Goal: Task Accomplishment & Management: Use online tool/utility

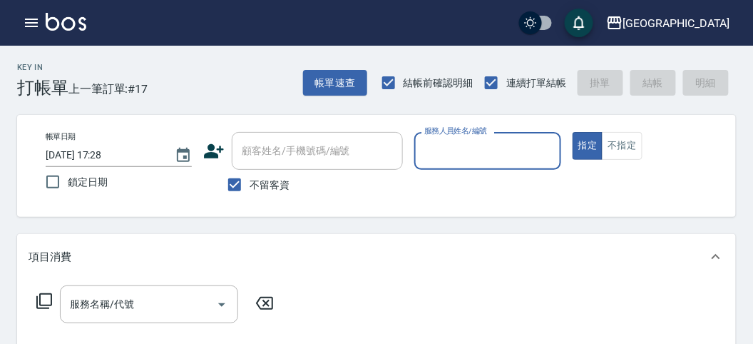
click at [489, 159] on input "服務人員姓名/編號" at bounding box center [487, 150] width 133 height 25
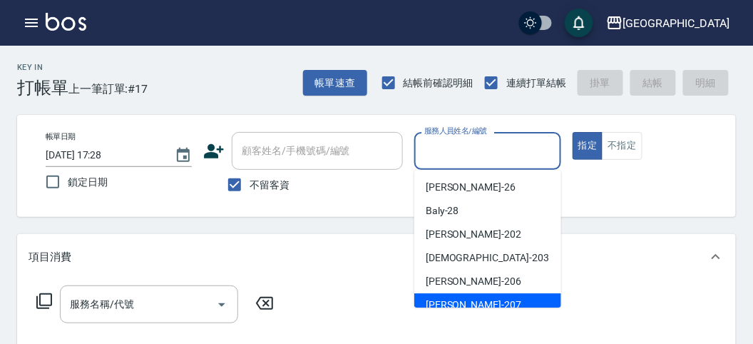
click at [491, 302] on div "[PERSON_NAME] -207" at bounding box center [487, 305] width 147 height 24
type input "[PERSON_NAME]-207"
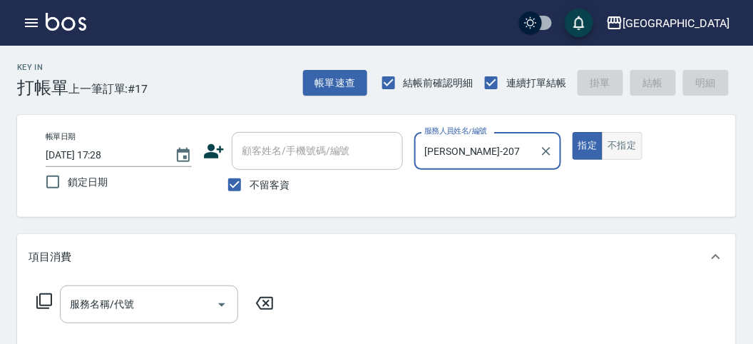
click at [615, 148] on button "不指定" at bounding box center [622, 146] width 40 height 28
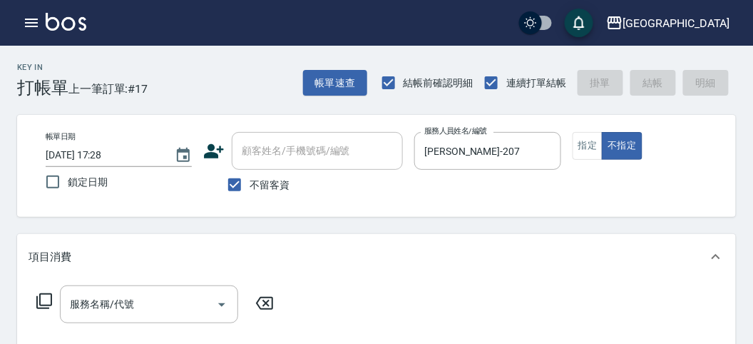
click at [46, 305] on icon at bounding box center [44, 301] width 16 height 16
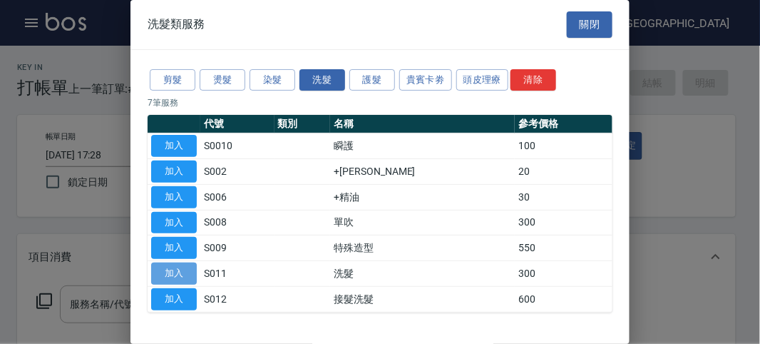
click at [182, 271] on button "加入" at bounding box center [174, 273] width 46 height 22
type input "洗髮(S011)"
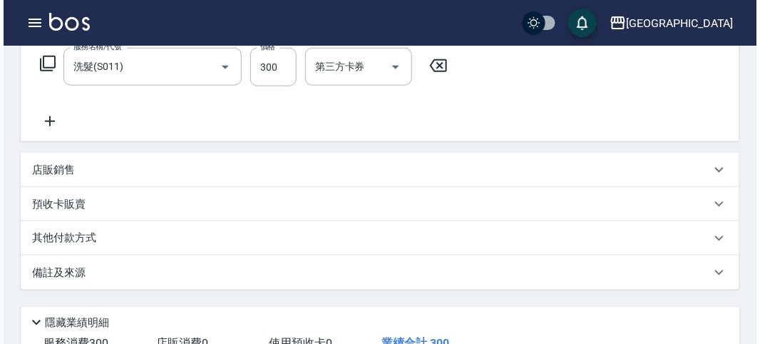
scroll to position [417, 0]
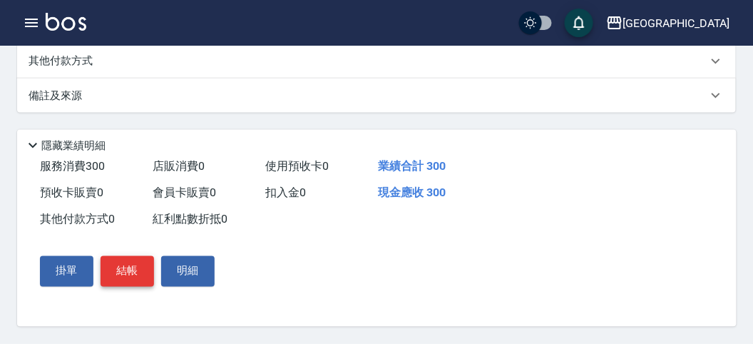
click at [138, 277] on button "結帳" at bounding box center [127, 271] width 53 height 30
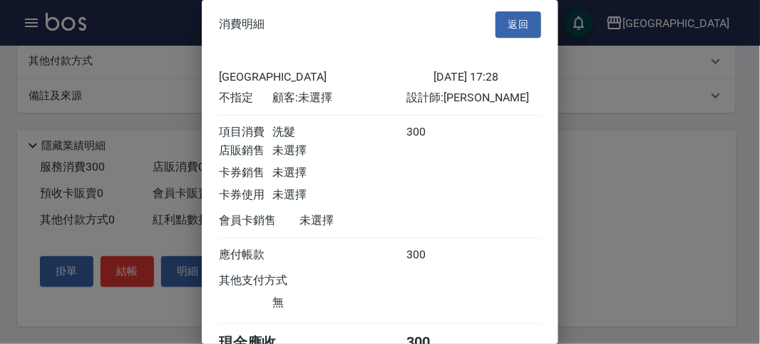
scroll to position [79, 0]
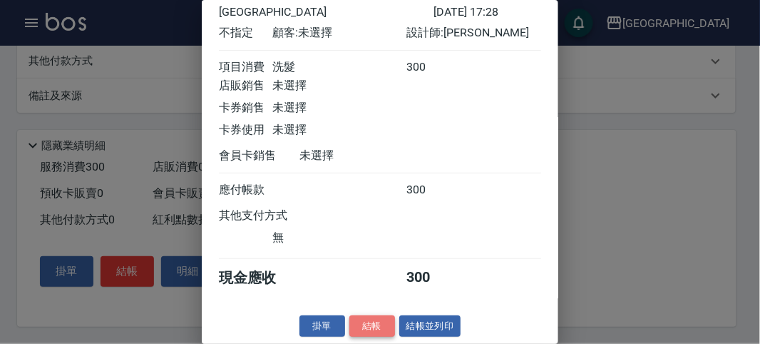
click at [364, 331] on button "結帳" at bounding box center [372, 326] width 46 height 22
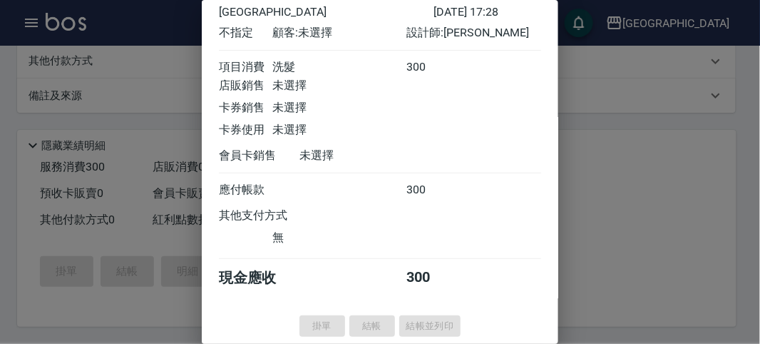
type input "[DATE] 18:03"
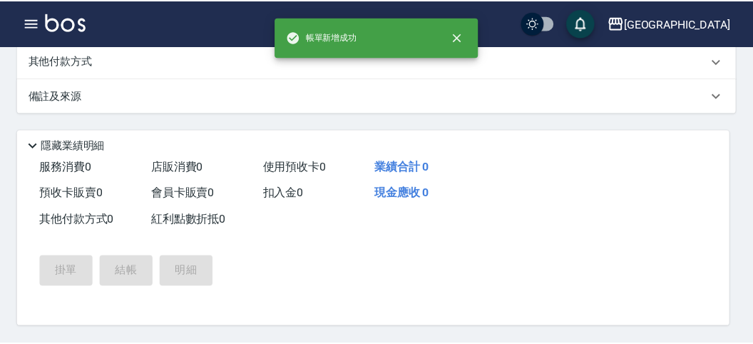
scroll to position [0, 0]
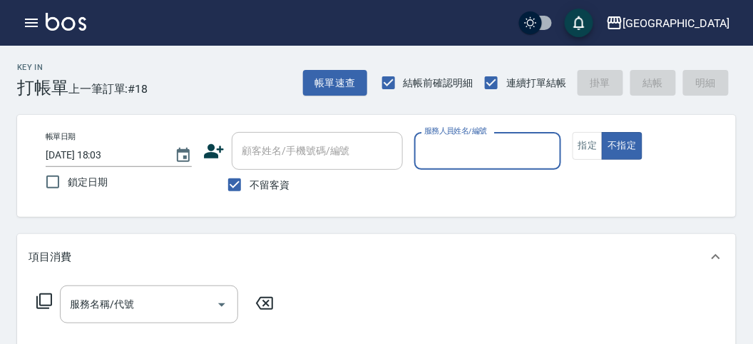
click at [454, 155] on input "服務人員姓名/編號" at bounding box center [487, 150] width 133 height 25
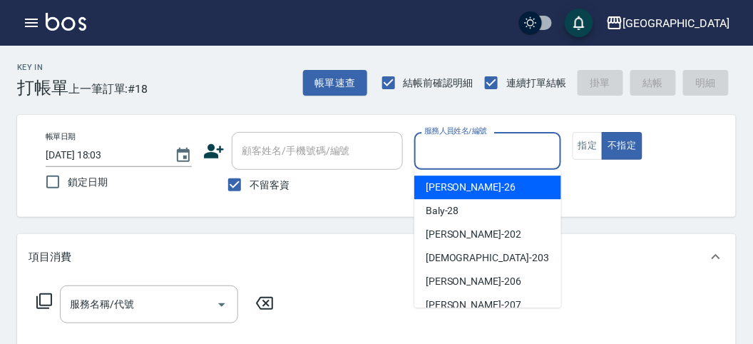
click at [481, 191] on div "[PERSON_NAME] -26" at bounding box center [487, 187] width 147 height 24
type input "[PERSON_NAME]-26"
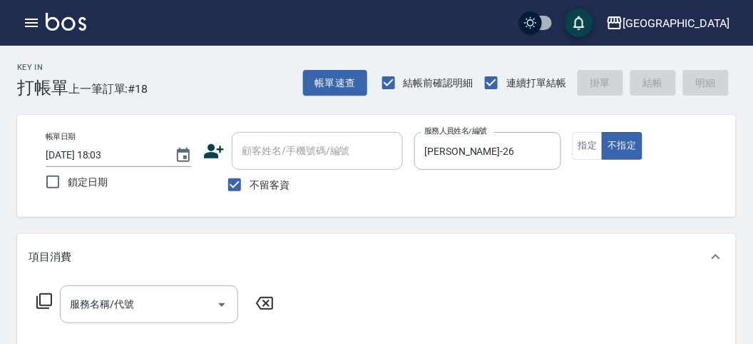
click at [50, 300] on icon at bounding box center [44, 300] width 17 height 17
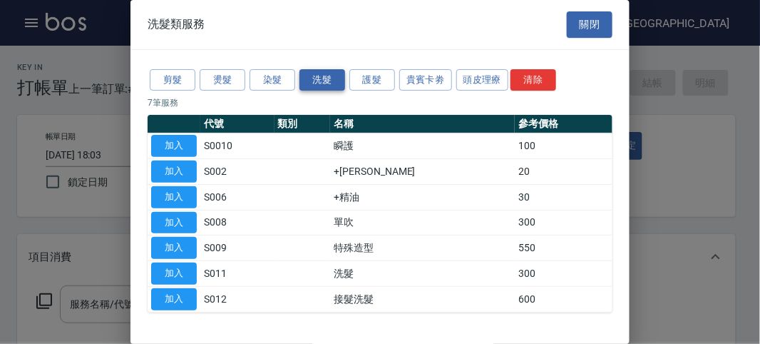
click at [312, 73] on button "洗髮" at bounding box center [323, 80] width 46 height 22
click at [198, 270] on td "加入" at bounding box center [174, 274] width 53 height 26
click at [190, 268] on button "加入" at bounding box center [174, 273] width 46 height 22
type input "洗髮(S011)"
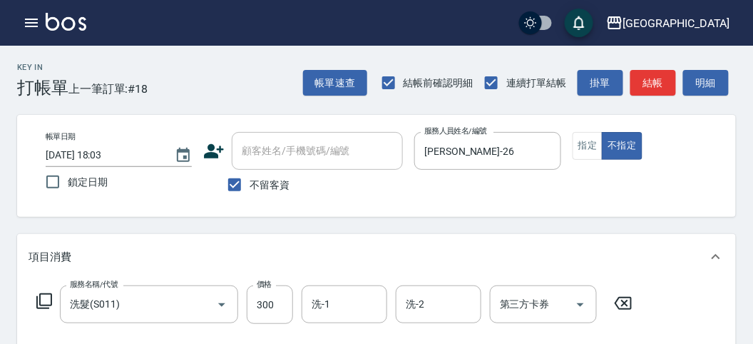
click at [47, 302] on icon at bounding box center [44, 300] width 17 height 17
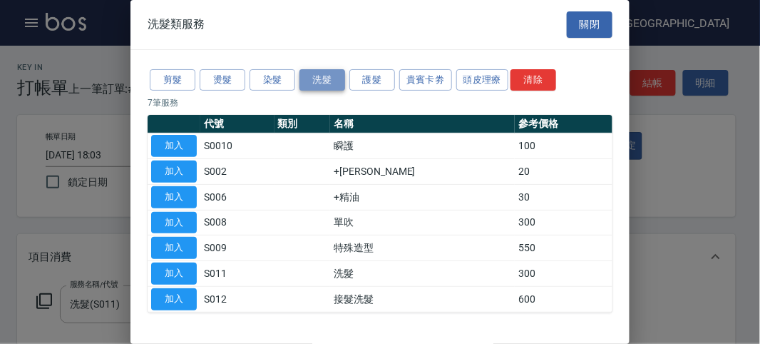
click at [321, 84] on button "洗髮" at bounding box center [323, 80] width 46 height 22
click at [192, 268] on button "加入" at bounding box center [174, 273] width 46 height 22
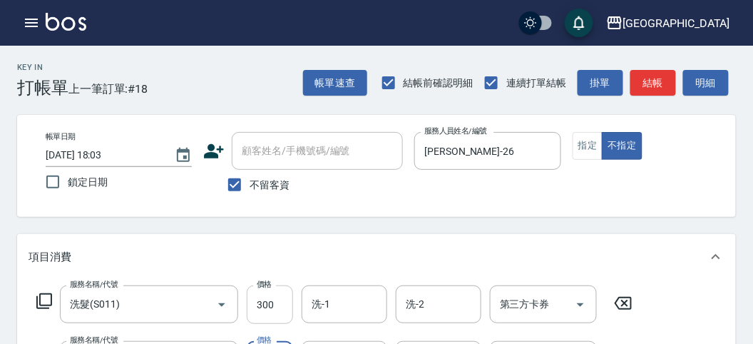
scroll to position [36, 0]
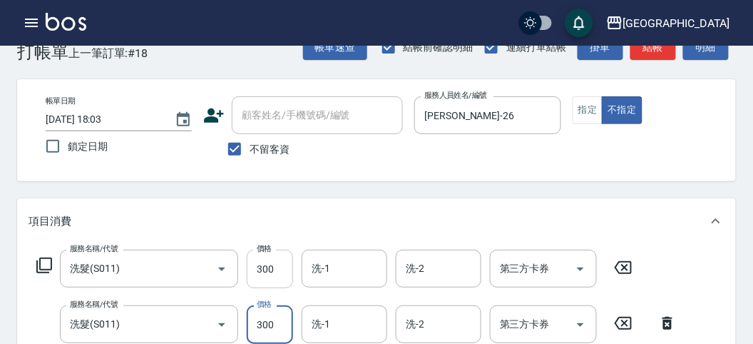
click at [261, 309] on div "服務名稱/代號 洗髮(S011) 服務名稱/代號 價格 300 價格 洗-1 洗-1 洗-2 洗-2 第三方卡券 第三方卡券 服務名稱/代號 洗髮(S011)…" at bounding box center [357, 319] width 657 height 138
type input "320"
click at [522, 218] on div "項目消費" at bounding box center [368, 221] width 679 height 15
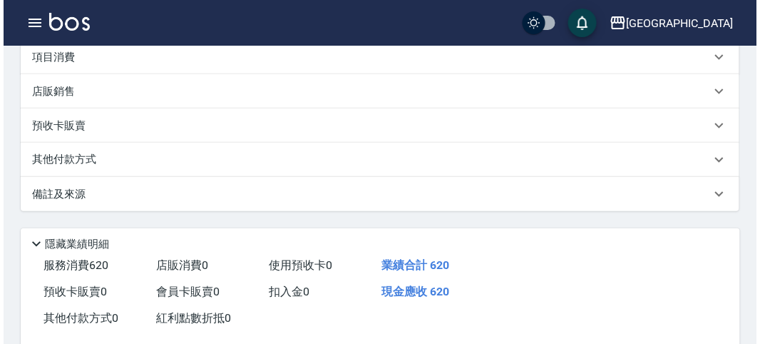
scroll to position [295, 0]
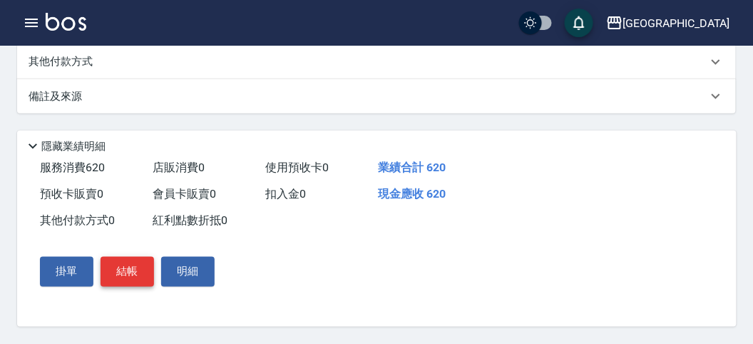
click at [137, 265] on button "結帳" at bounding box center [127, 272] width 53 height 30
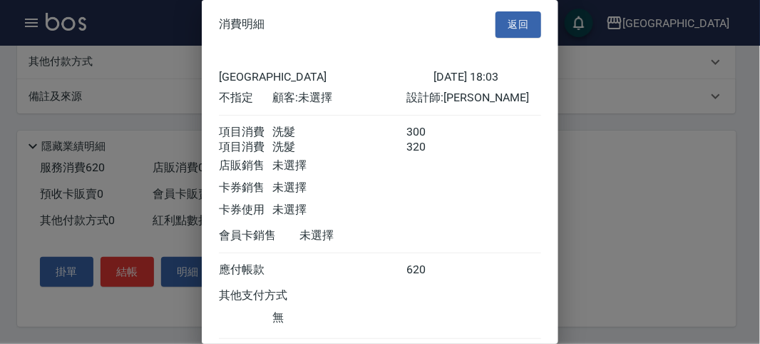
scroll to position [95, 0]
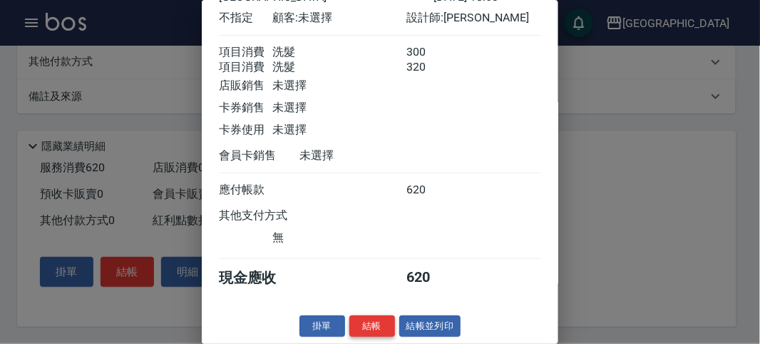
click at [360, 327] on button "結帳" at bounding box center [372, 326] width 46 height 22
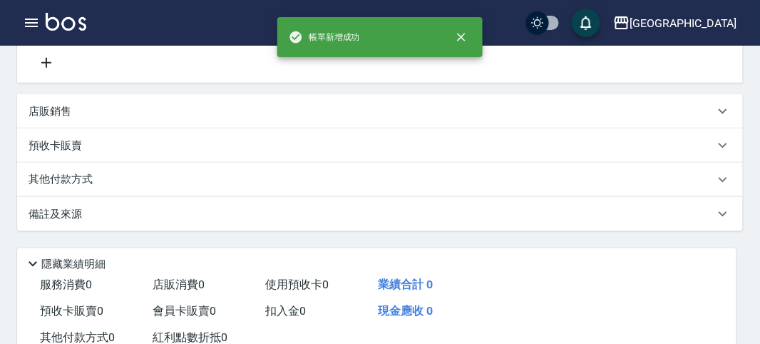
scroll to position [0, 0]
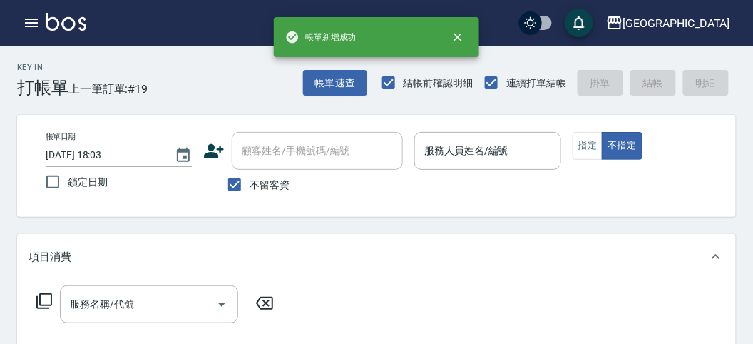
click at [493, 294] on div "服務名稱/代號 服務名稱/代號" at bounding box center [376, 329] width 719 height 98
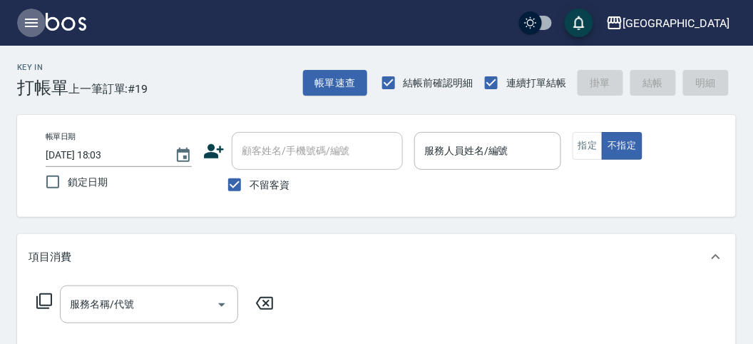
click at [30, 19] on icon "button" at bounding box center [31, 23] width 13 height 9
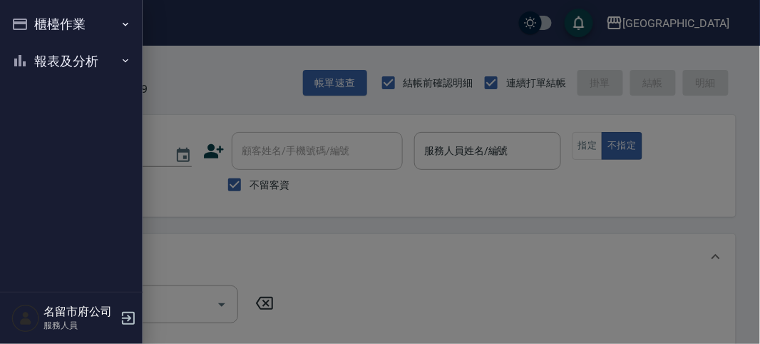
click at [67, 61] on button "報表及分析" at bounding box center [71, 61] width 131 height 37
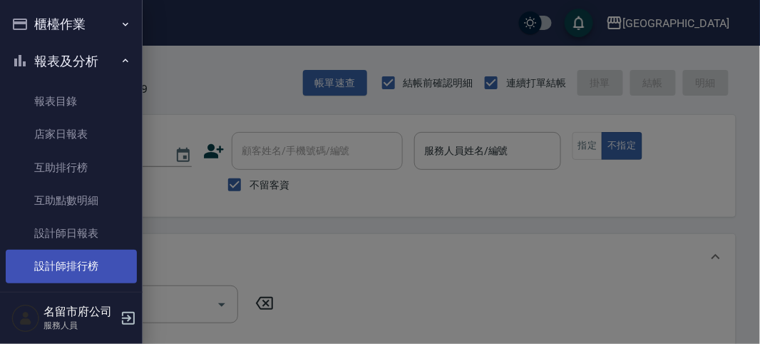
click at [104, 267] on link "設計師排行榜" at bounding box center [71, 266] width 131 height 33
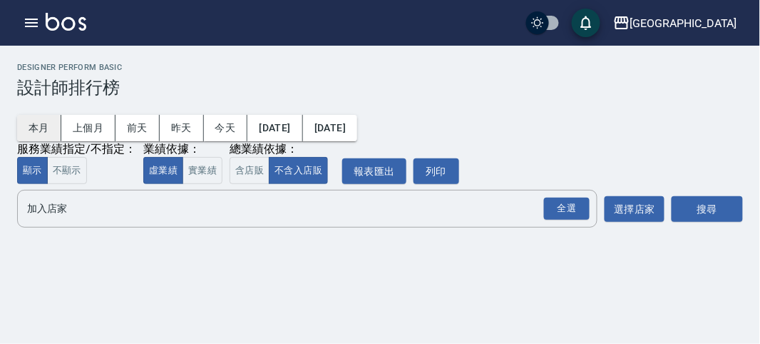
click at [38, 126] on button "本月" at bounding box center [39, 128] width 44 height 26
click at [566, 213] on div "全選" at bounding box center [567, 209] width 46 height 22
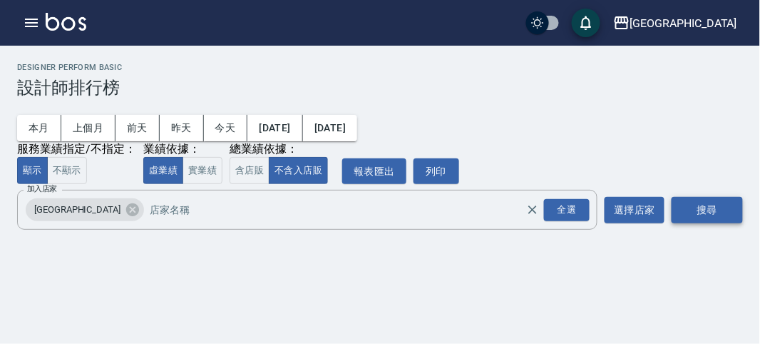
click at [710, 210] on button "搜尋" at bounding box center [707, 210] width 71 height 26
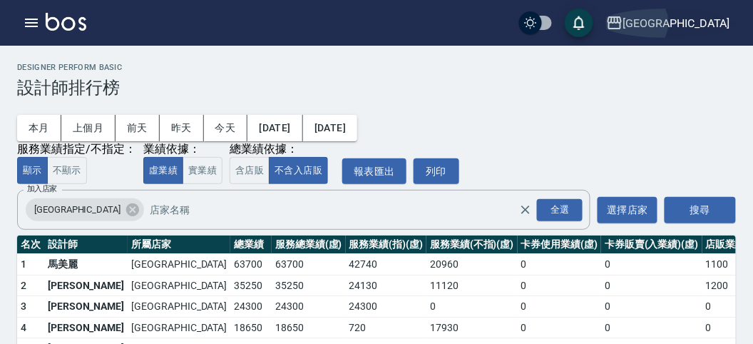
click at [695, 26] on div "[GEOGRAPHIC_DATA]" at bounding box center [676, 23] width 107 height 18
